Goal: Find specific page/section: Find specific page/section

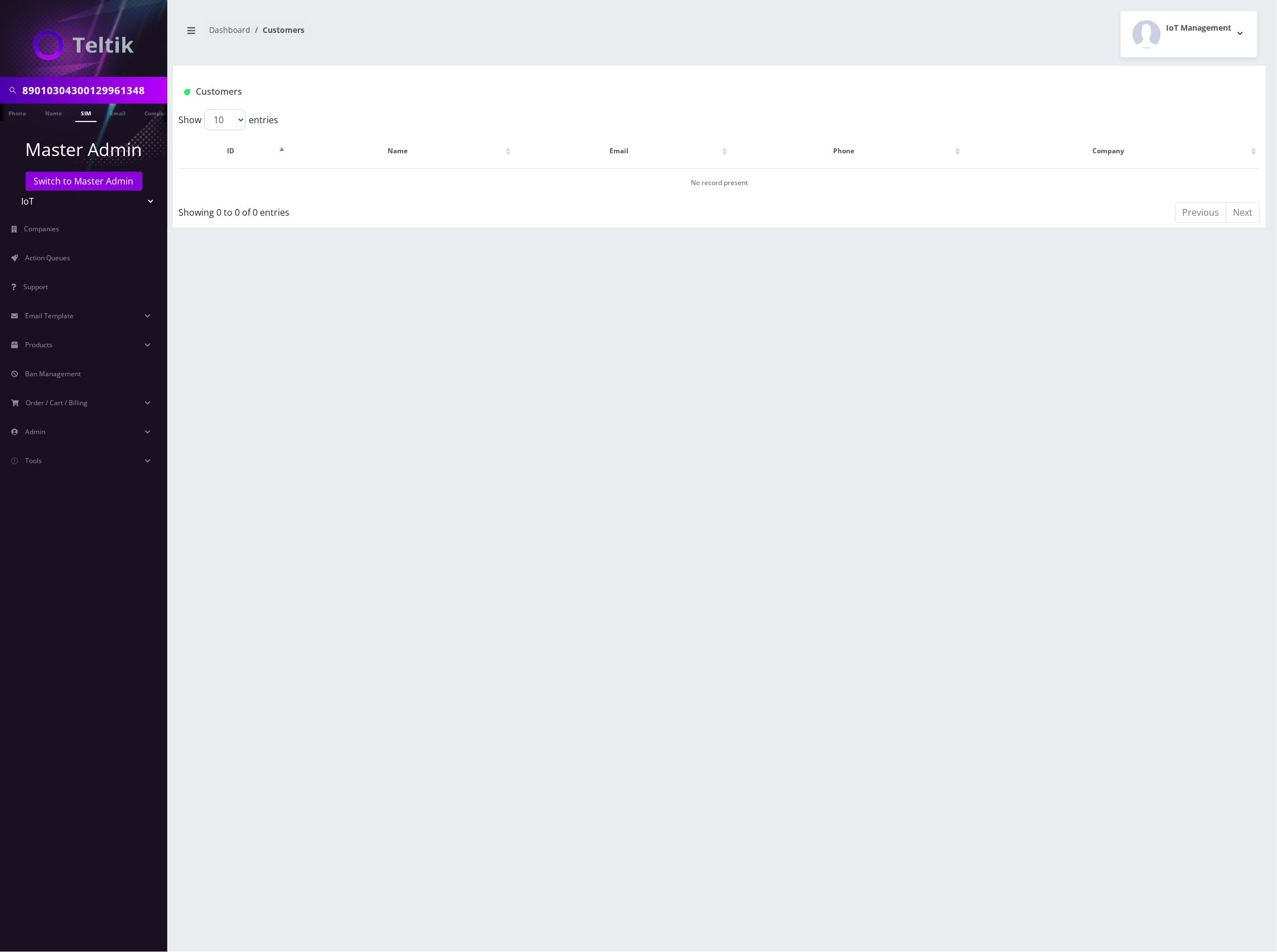
click at [114, 94] on input "89010304300129961348" at bounding box center [93, 90] width 142 height 21
paste input "2096389659"
type input "2096389659"
click at [11, 112] on link "Phone" at bounding box center [17, 113] width 29 height 19
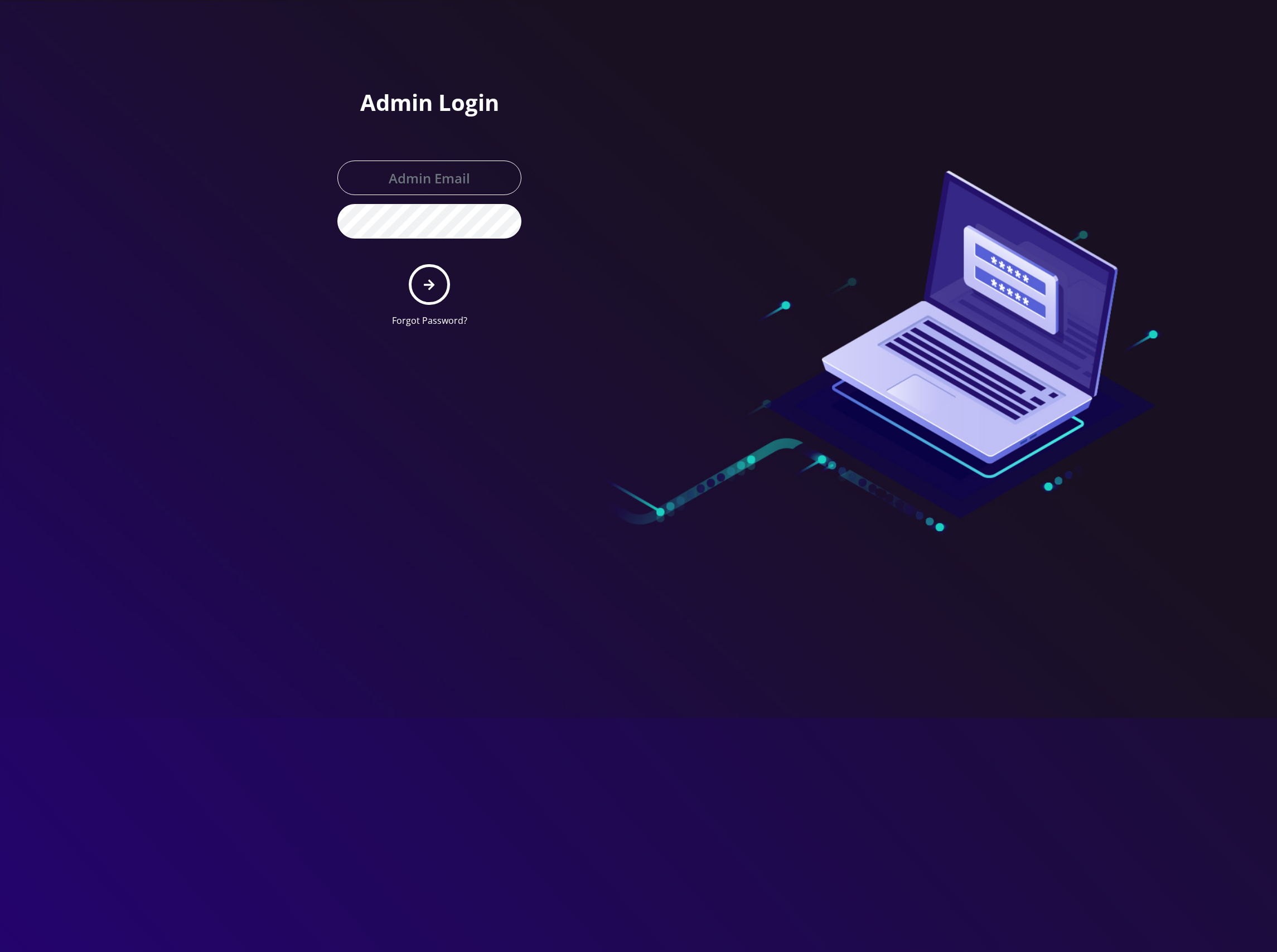
type input "master@britewireless.com"
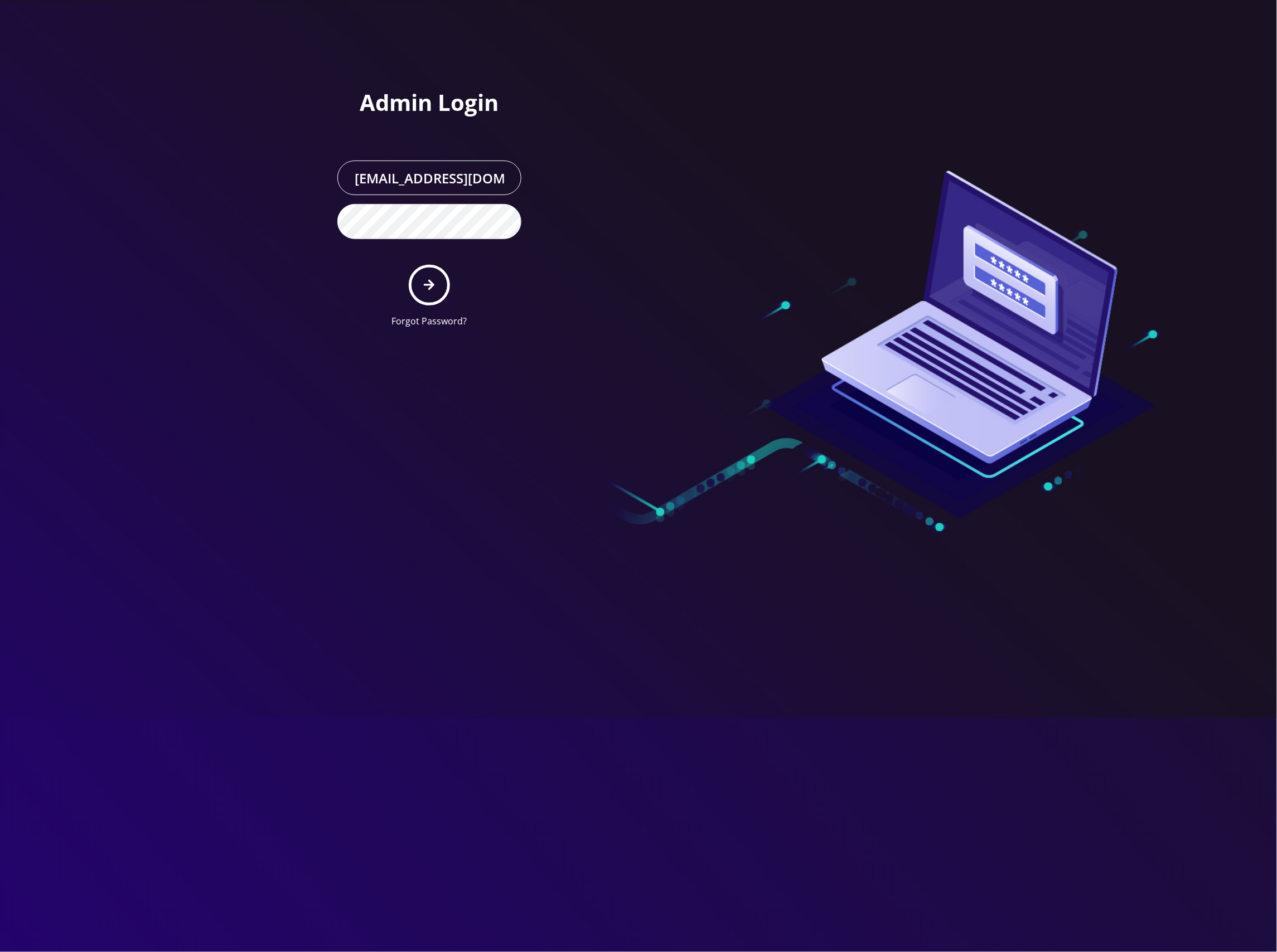
click at [447, 177] on input "master@britewireless.com" at bounding box center [429, 178] width 184 height 34
drag, startPoint x: 871, startPoint y: 112, endPoint x: 810, endPoint y: 124, distance: 62.2
click at [871, 112] on div at bounding box center [797, 168] width 318 height 337
click at [433, 269] on button "submit" at bounding box center [429, 285] width 41 height 41
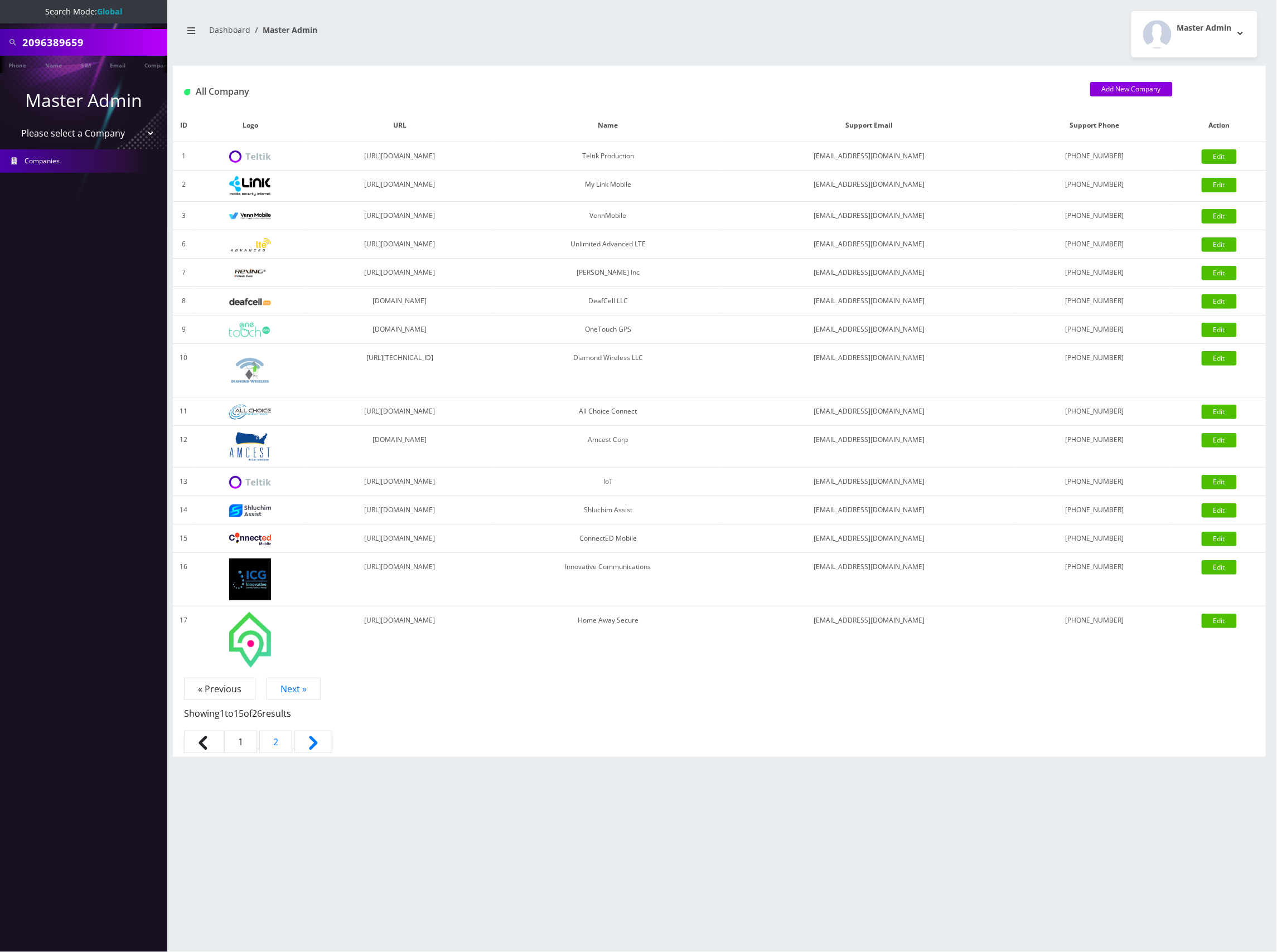
click at [115, 36] on input "2096389659" at bounding box center [93, 43] width 142 height 21
paste input "2096389659"
paste input "text"
type input "2096389659"
click at [16, 65] on link "Phone" at bounding box center [17, 65] width 29 height 19
